Goal: Check status: Check status

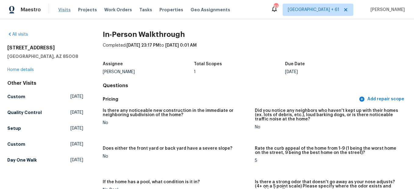
click at [63, 11] on span "Visits" at bounding box center [64, 10] width 12 height 6
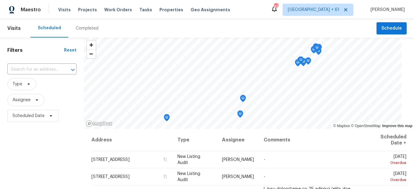
click at [76, 34] on div "Completed" at bounding box center [86, 28] width 37 height 18
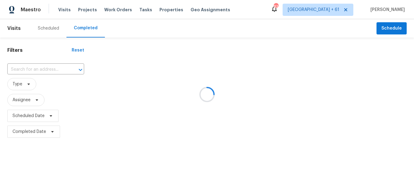
click at [28, 69] on div at bounding box center [207, 94] width 414 height 189
click at [48, 67] on div at bounding box center [207, 94] width 414 height 189
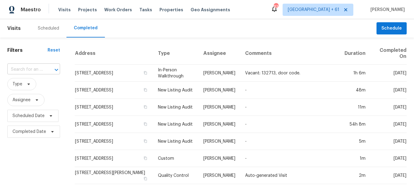
click at [27, 71] on input "text" at bounding box center [25, 69] width 36 height 9
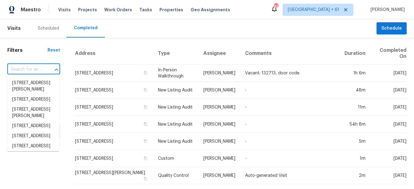
paste input "[STREET_ADDRESS][PERSON_NAME][PERSON_NAME]"
type input "[STREET_ADDRESS][PERSON_NAME][PERSON_NAME]"
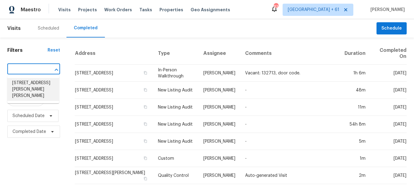
click at [36, 86] on li "[STREET_ADDRESS][PERSON_NAME][PERSON_NAME]" at bounding box center [33, 89] width 52 height 23
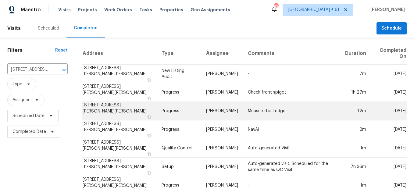
scroll to position [90, 0]
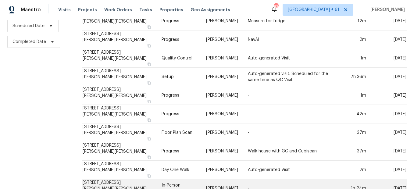
click at [165, 179] on td "In-Person Walkthrough" at bounding box center [179, 188] width 44 height 19
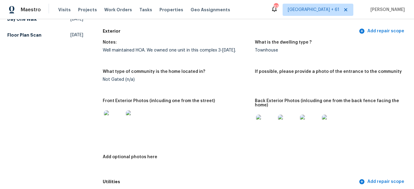
scroll to position [274, 0]
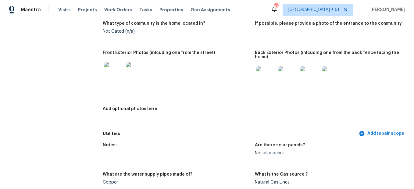
click at [262, 81] on img at bounding box center [266, 76] width 20 height 20
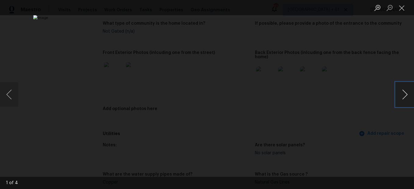
click at [399, 93] on button "Next image" at bounding box center [405, 94] width 18 height 24
click at [399, 92] on button "Next image" at bounding box center [405, 94] width 18 height 24
click at [407, 92] on button "Next image" at bounding box center [405, 94] width 18 height 24
click at [405, 92] on button "Next image" at bounding box center [405, 94] width 18 height 24
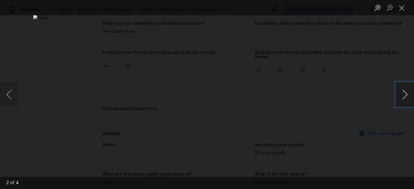
click at [405, 92] on button "Next image" at bounding box center [405, 94] width 18 height 24
click at [406, 12] on button "Close lightbox" at bounding box center [402, 7] width 12 height 11
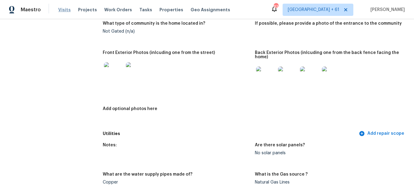
click at [64, 12] on span "Visits" at bounding box center [64, 10] width 12 height 6
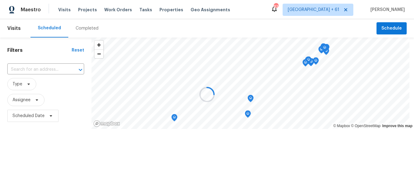
click at [86, 32] on div at bounding box center [207, 94] width 414 height 189
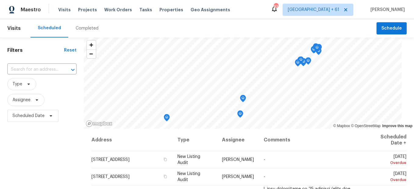
click at [86, 32] on div "Completed" at bounding box center [86, 28] width 37 height 18
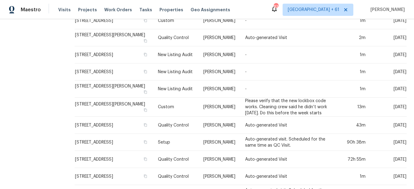
scroll to position [240, 0]
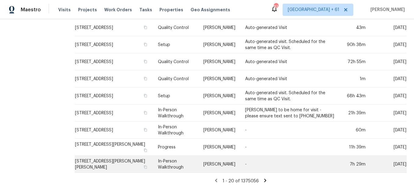
click at [180, 158] on td "In-Person Walkthrough" at bounding box center [175, 164] width 45 height 17
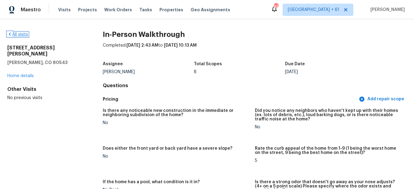
click at [20, 33] on link "All visits" at bounding box center [17, 34] width 21 height 4
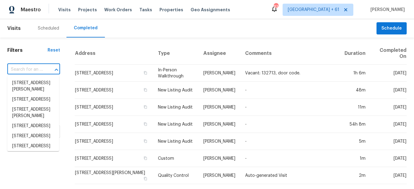
click at [37, 68] on input "text" at bounding box center [25, 69] width 36 height 9
paste input "[STREET_ADDRESS]"
type input "[STREET_ADDRESS]"
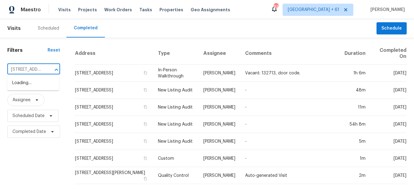
scroll to position [0, 33]
click at [32, 81] on li "[STREET_ADDRESS]" at bounding box center [33, 83] width 52 height 10
